Goal: Transaction & Acquisition: Purchase product/service

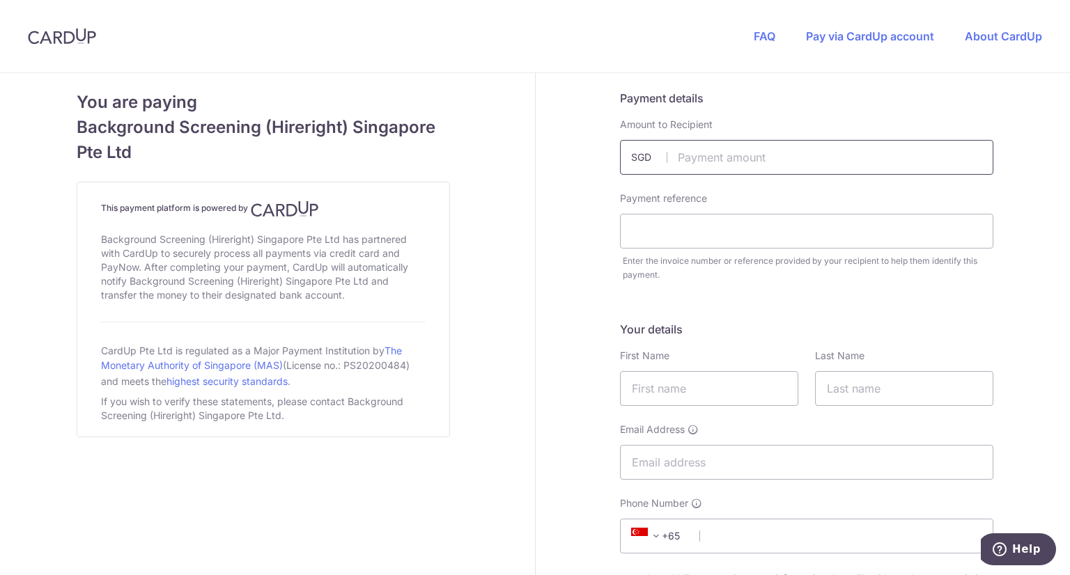
click at [724, 151] on input "text" at bounding box center [806, 157] width 373 height 35
type input "146.06"
click at [696, 234] on input "text" at bounding box center [806, 231] width 373 height 35
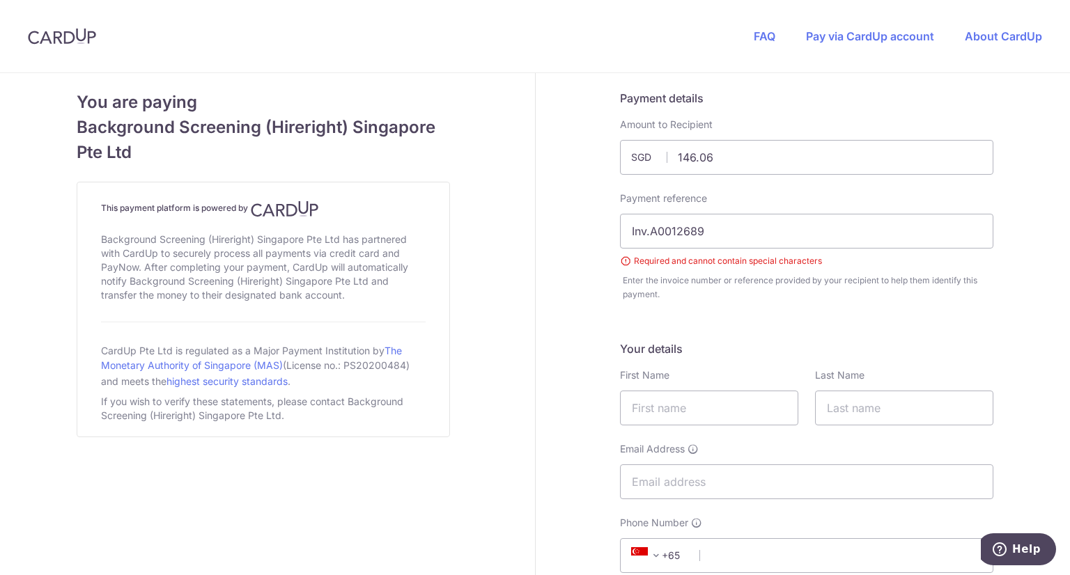
drag, startPoint x: 644, startPoint y: 235, endPoint x: 618, endPoint y: 232, distance: 25.9
click at [620, 232] on input "Inv.A0012689" at bounding box center [806, 231] width 373 height 35
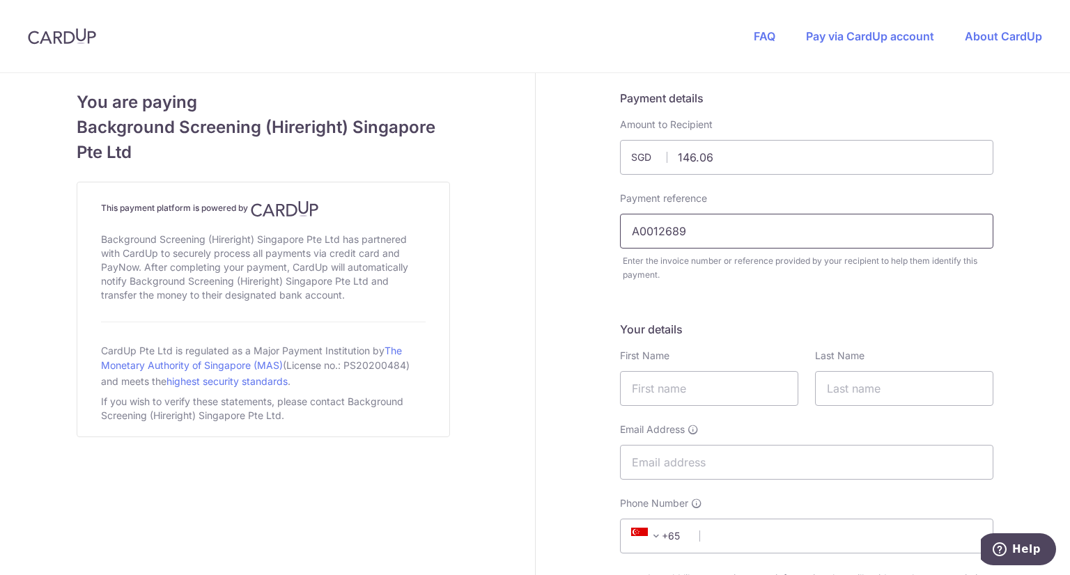
type input "A0012689"
click at [663, 279] on div "Enter the invoice number or reference provided by your recipient to help them i…" at bounding box center [808, 268] width 371 height 28
click at [666, 387] on input "text" at bounding box center [709, 388] width 178 height 35
type input "Chevan"
type input "Leow"
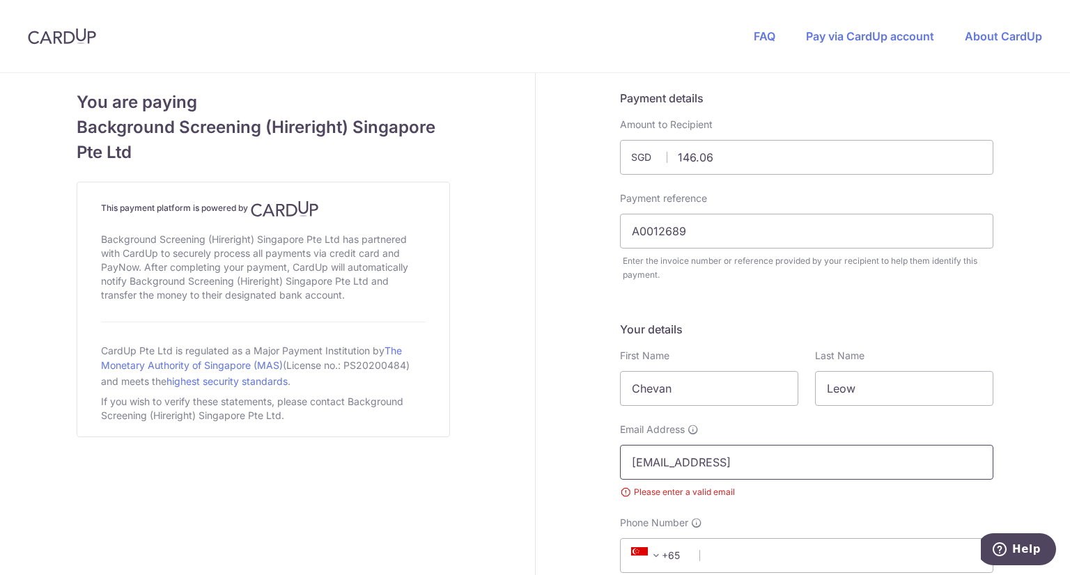
type input "[EMAIL_ADDRESS][DOMAIN_NAME]"
click at [714, 534] on input "Phone Number" at bounding box center [806, 536] width 373 height 35
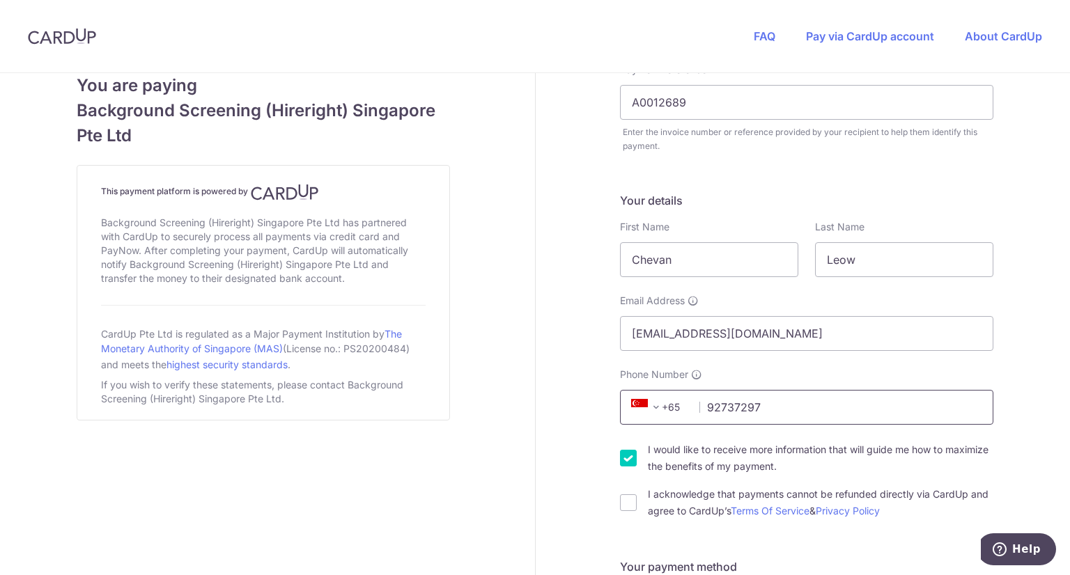
scroll to position [279, 0]
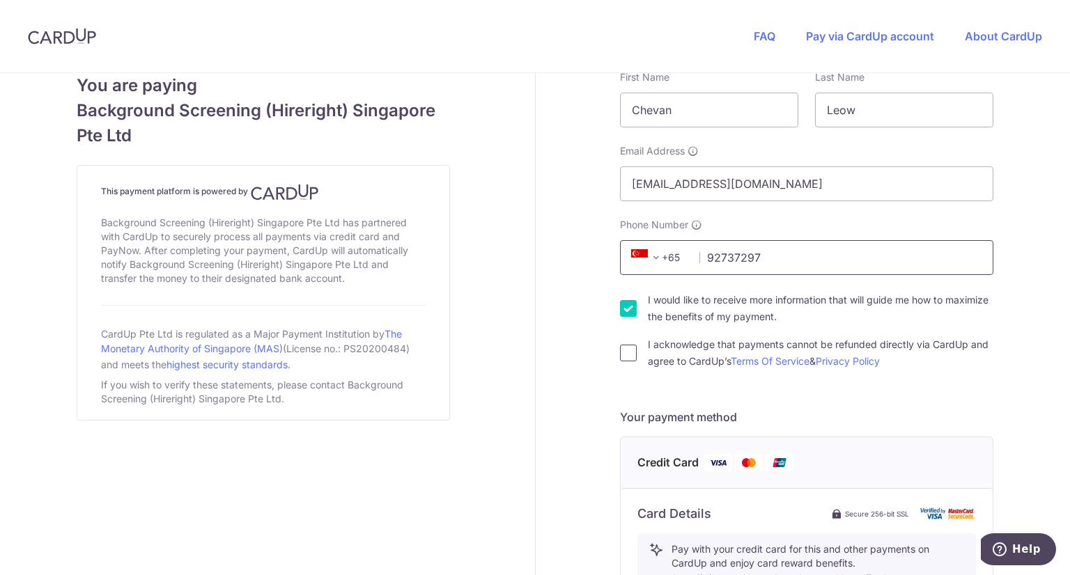
type input "92737297"
click at [627, 359] on input "I acknowledge that payments cannot be refunded directly via CardUp and agree to…" at bounding box center [628, 353] width 17 height 17
checkbox input "true"
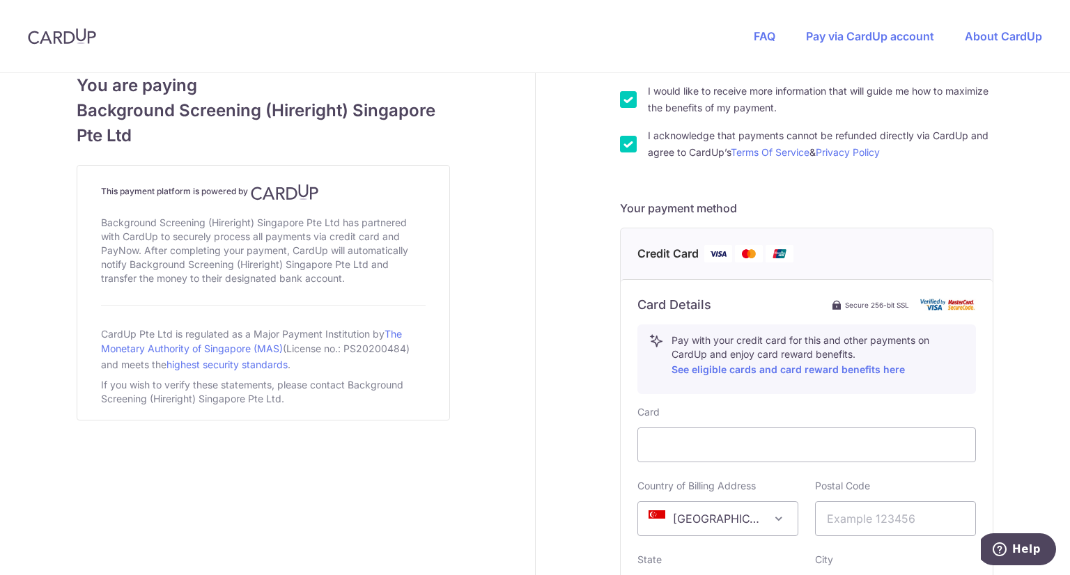
click at [993, 482] on div "Payment details Amount to Recipient 146.06 SGD Payment reference A0012689 Requi…" at bounding box center [807, 229] width 543 height 1286
click at [845, 519] on input "text" at bounding box center [895, 518] width 161 height 35
type input "797521"
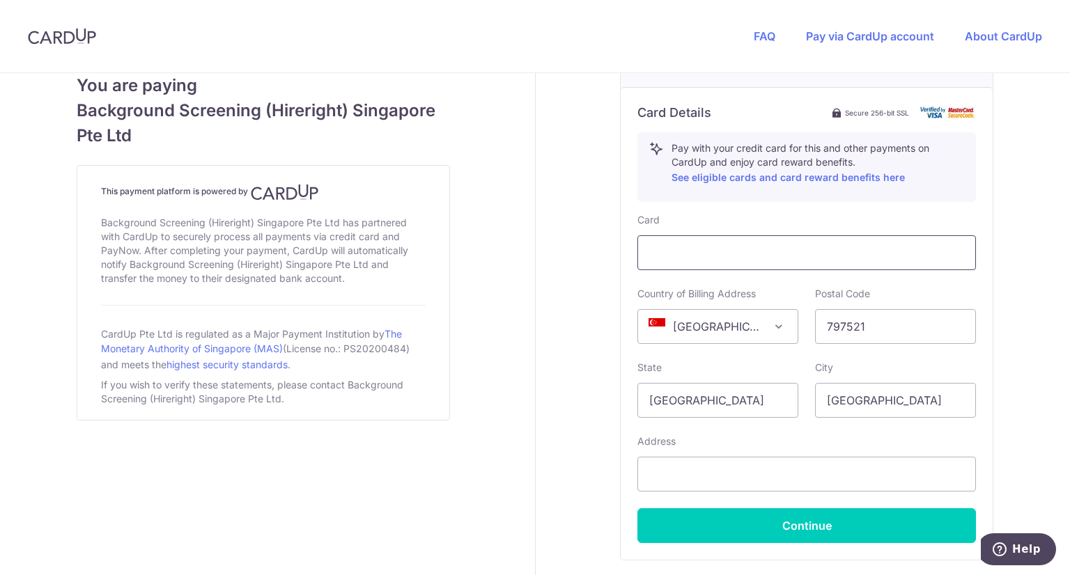
scroll to position [783, 0]
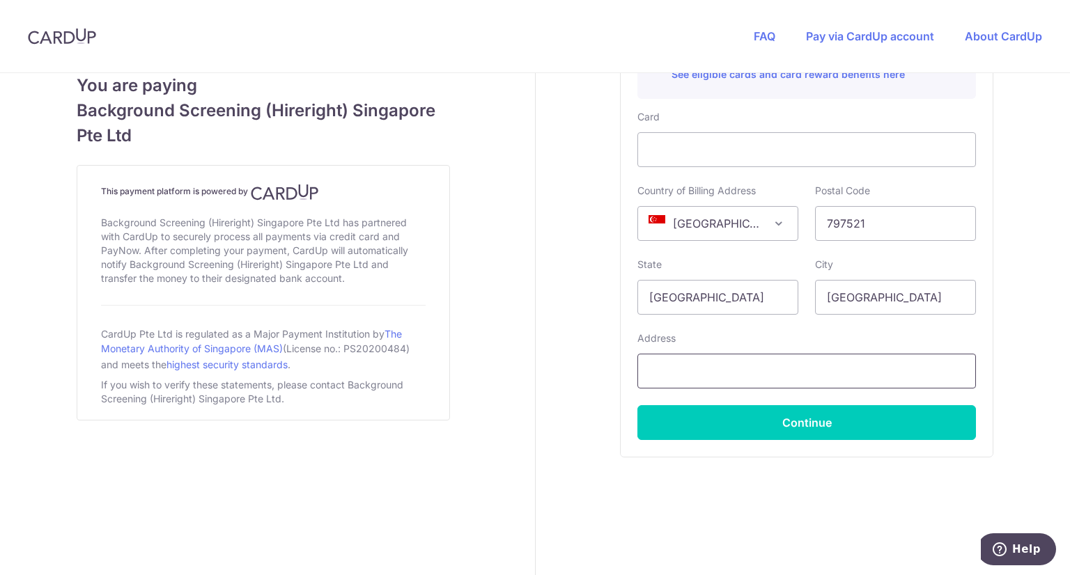
click at [855, 365] on input "text" at bounding box center [806, 371] width 338 height 35
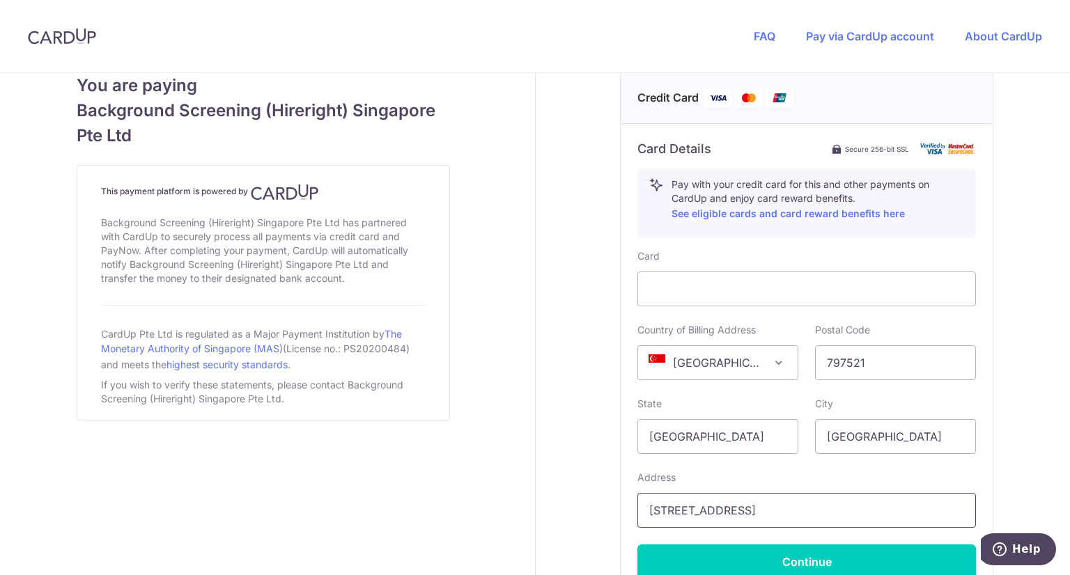
scroll to position [713, 0]
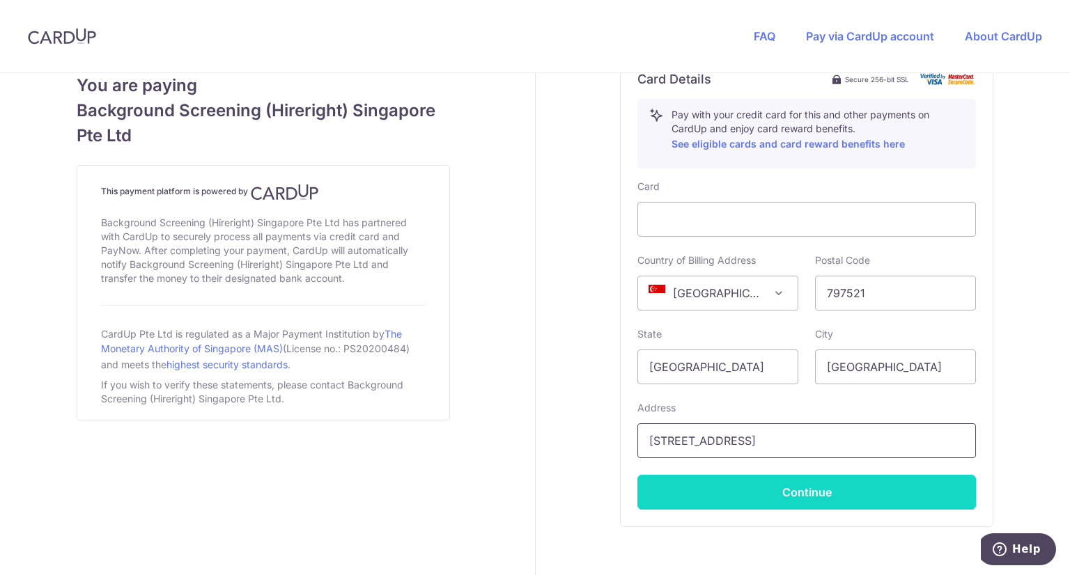
type input "[STREET_ADDRESS]"
click at [797, 490] on button "Continue" at bounding box center [806, 492] width 338 height 35
type input "**** 1838"
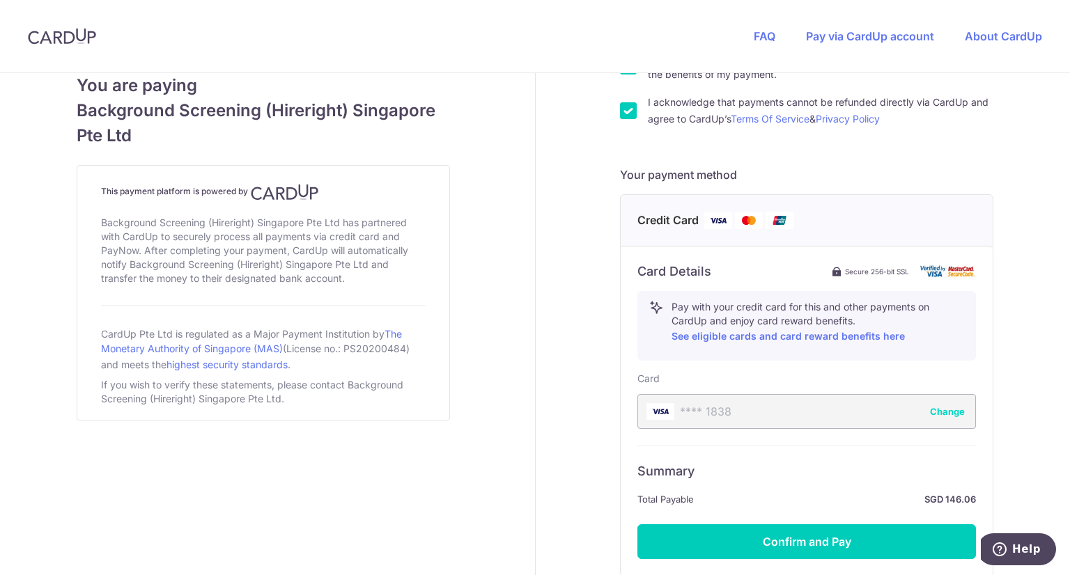
scroll to position [639, 0]
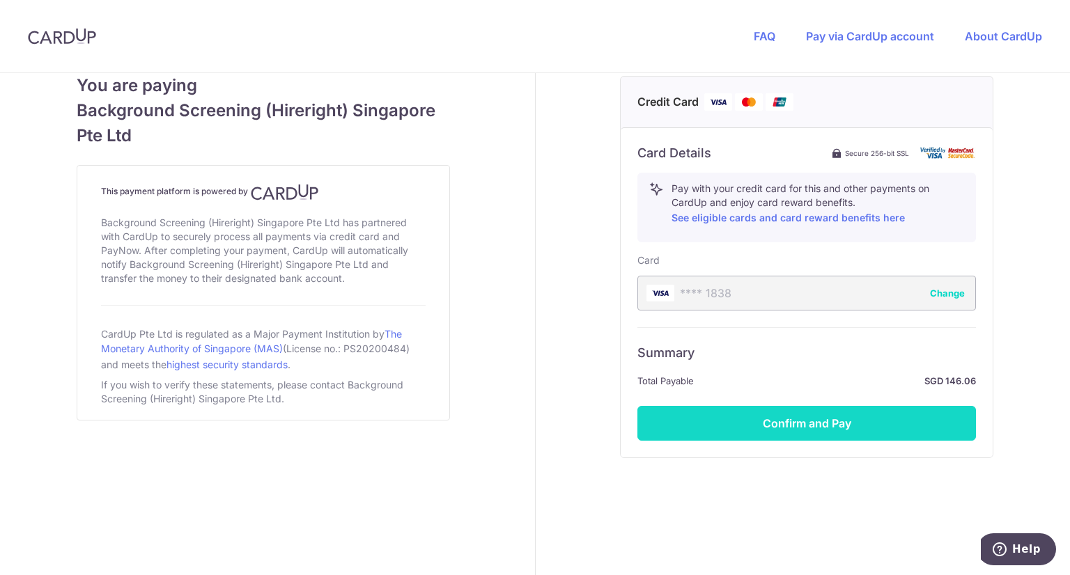
click at [811, 426] on button "Confirm and Pay" at bounding box center [806, 423] width 338 height 35
